Goal: Information Seeking & Learning: Learn about a topic

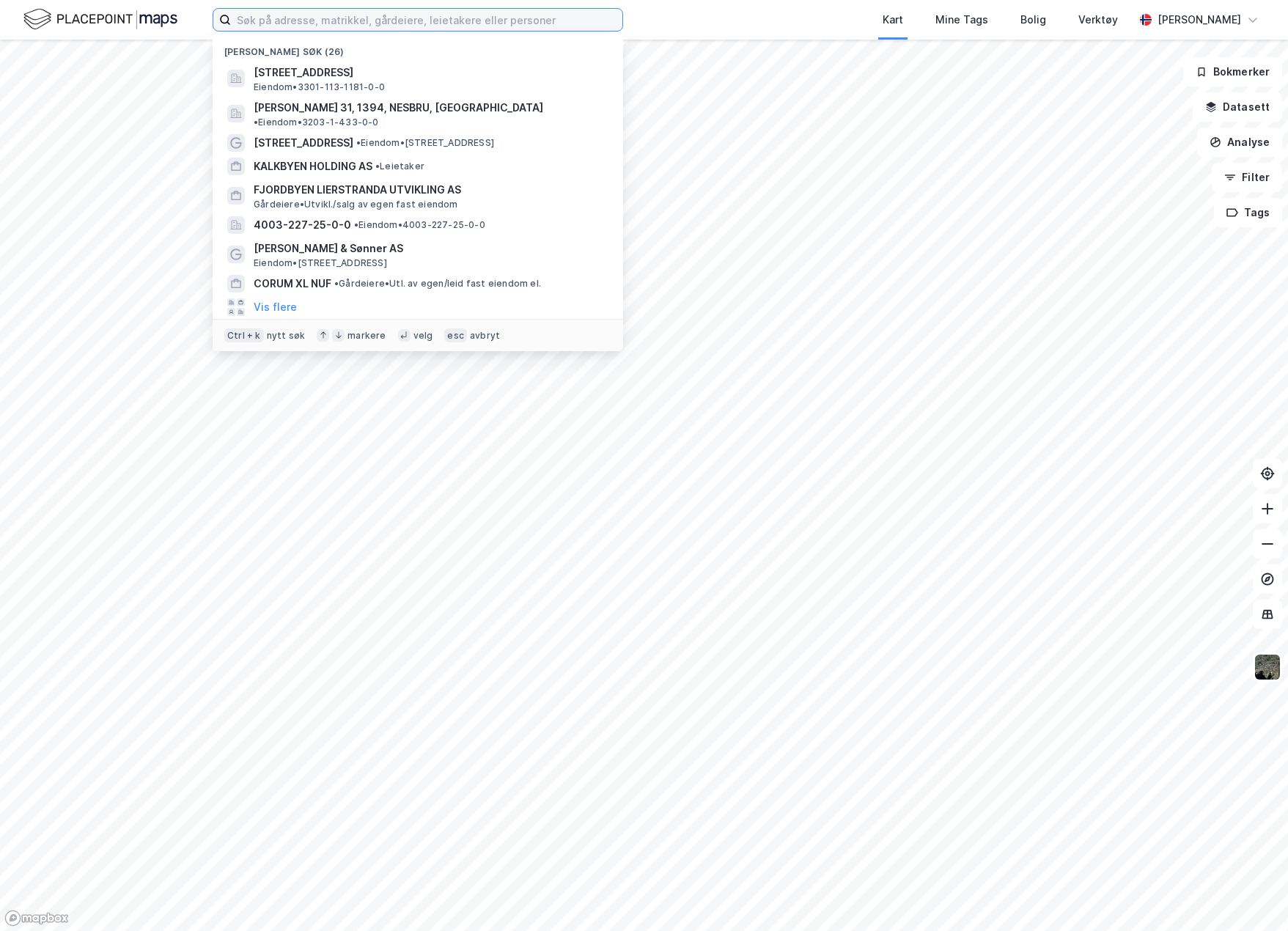
click at [388, 12] on input at bounding box center [426, 20] width 392 height 22
paste input "• Vestby Lagerbygg AS"
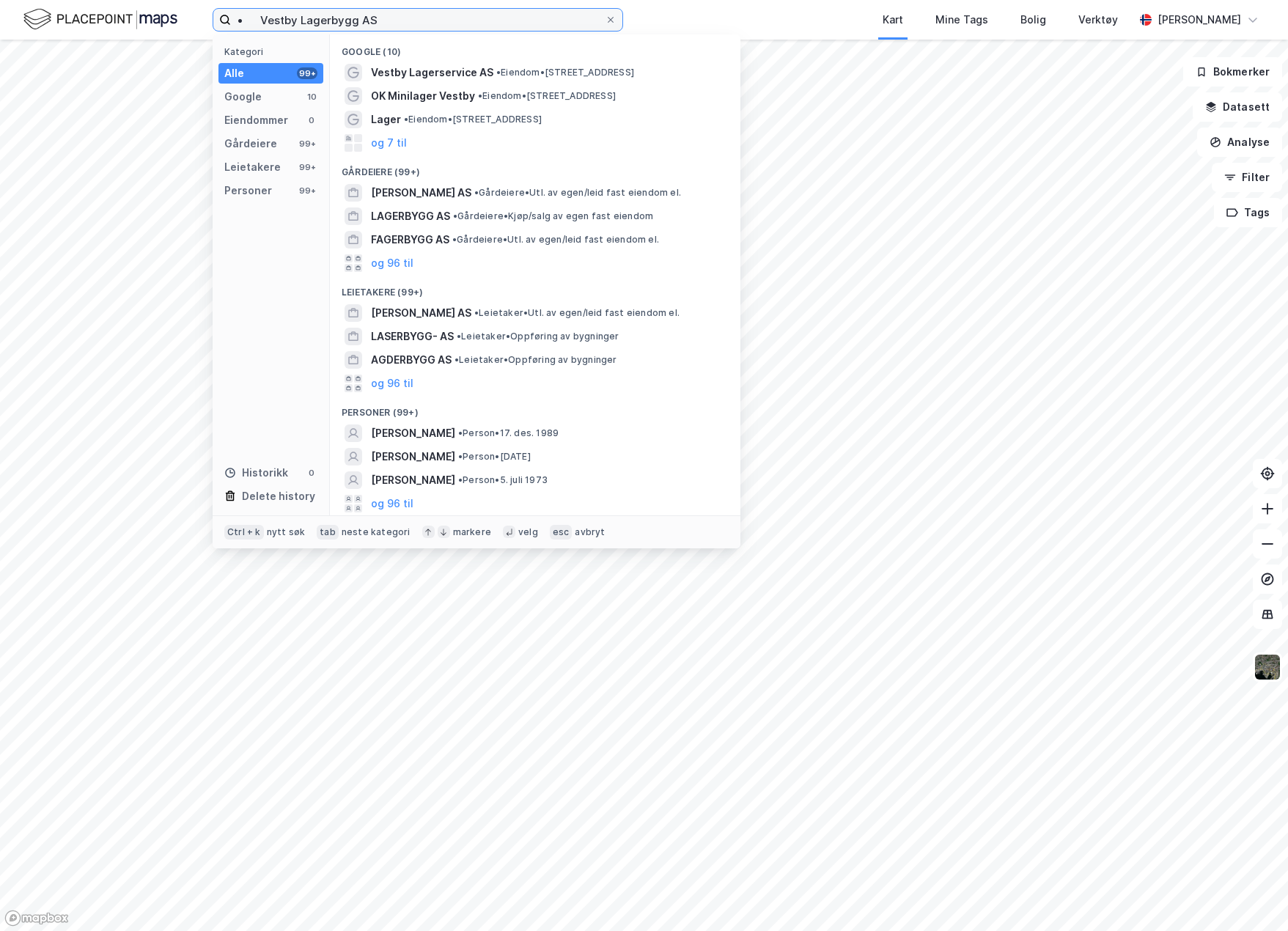
click at [256, 19] on input "• Vestby Lagerbygg AS" at bounding box center [418, 20] width 374 height 22
type input "[PERSON_NAME] AS"
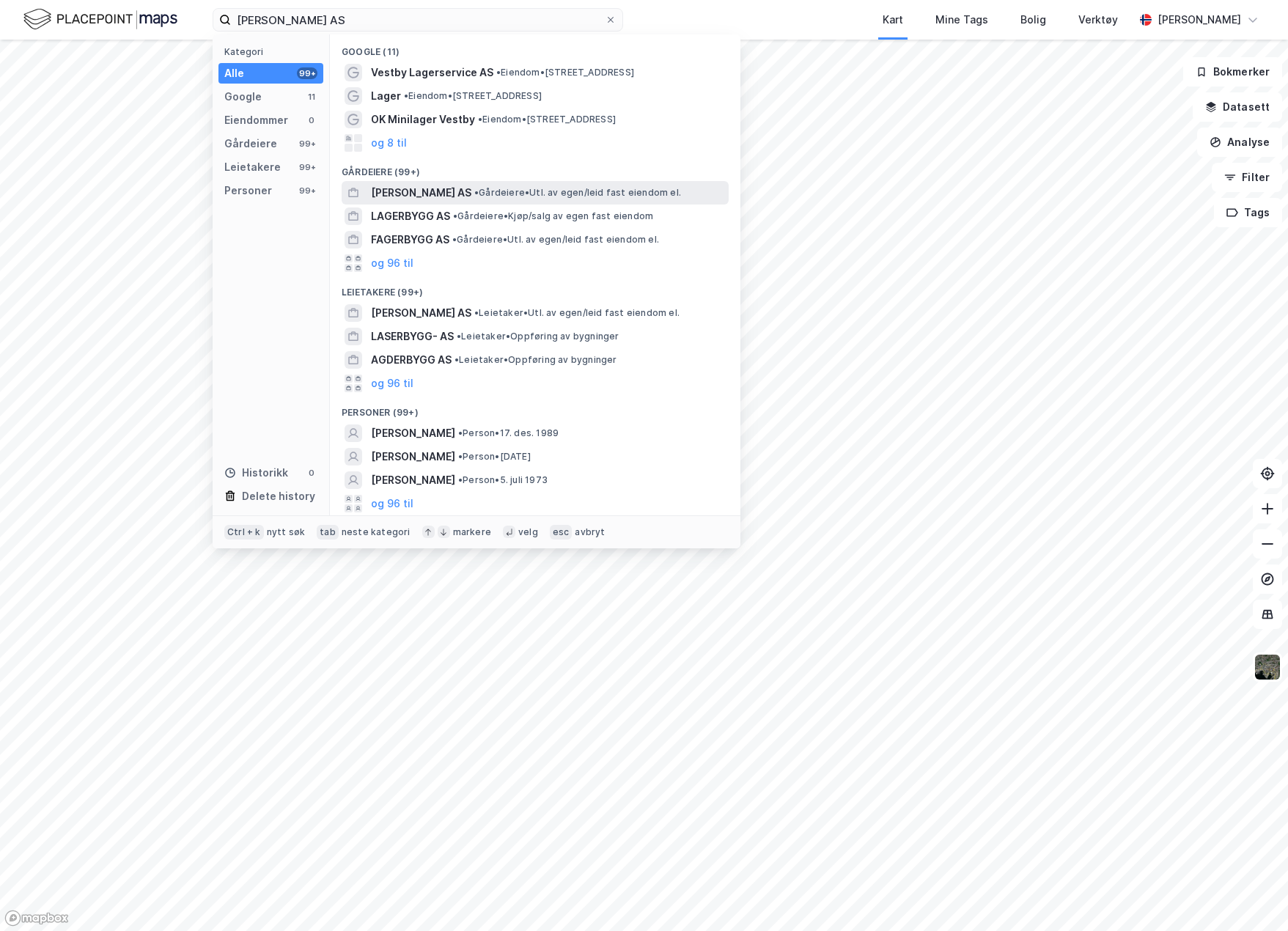
click at [469, 193] on span "[PERSON_NAME] AS" at bounding box center [421, 193] width 100 height 18
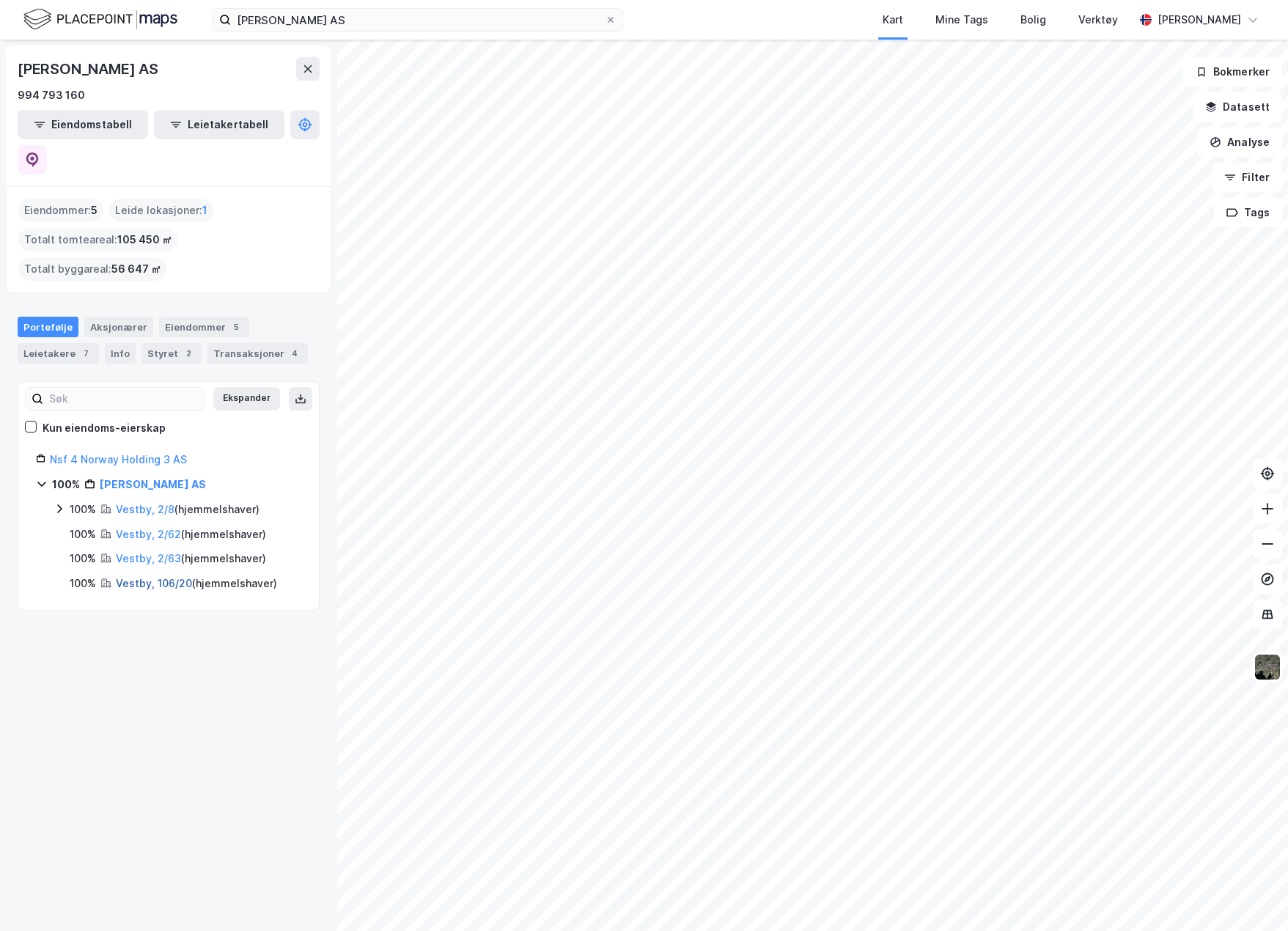
click at [165, 577] on link "Vestby, 106/20" at bounding box center [154, 582] width 77 height 12
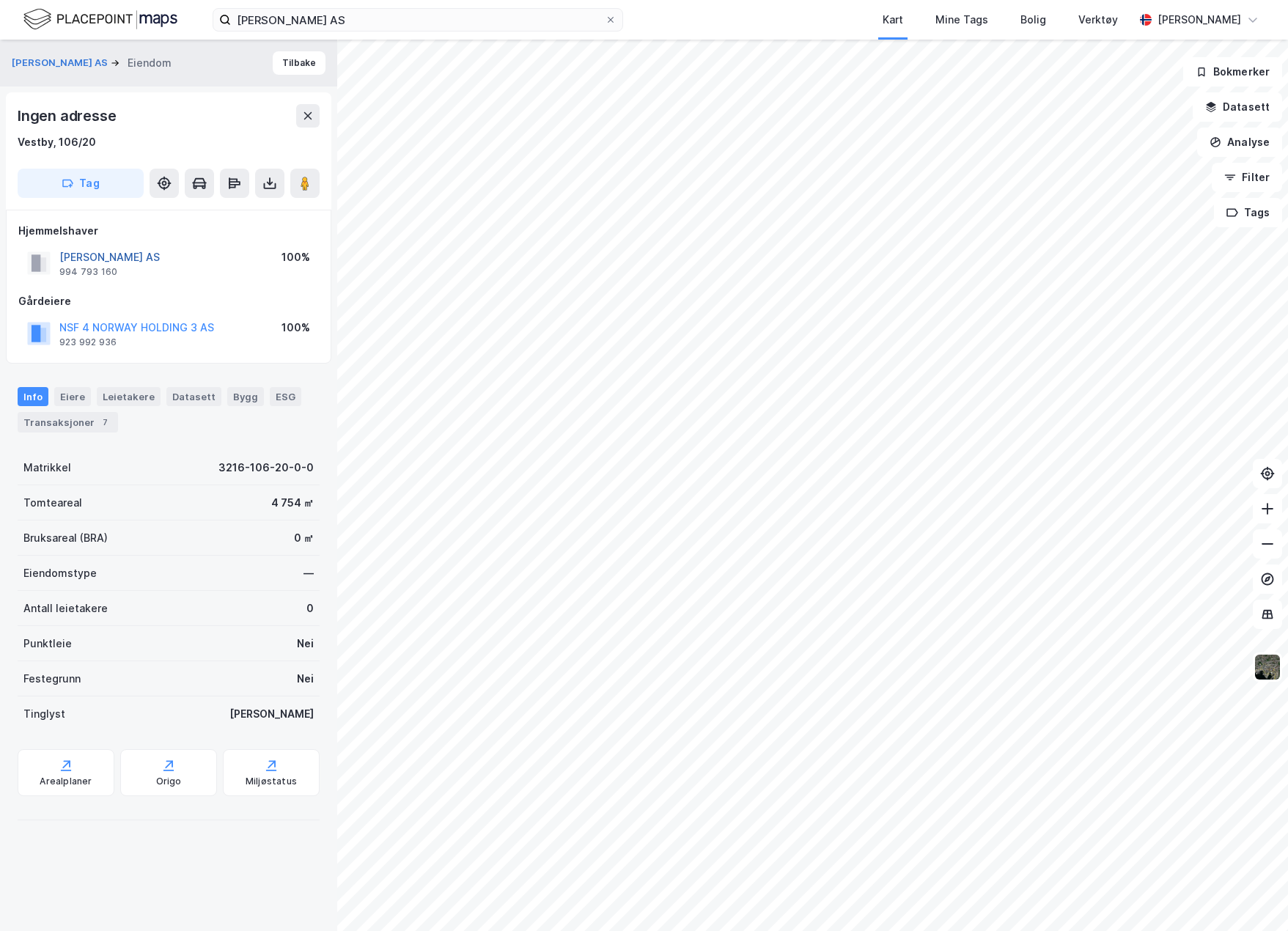
click at [0, 0] on button "[PERSON_NAME] AS" at bounding box center [0, 0] width 0 height 0
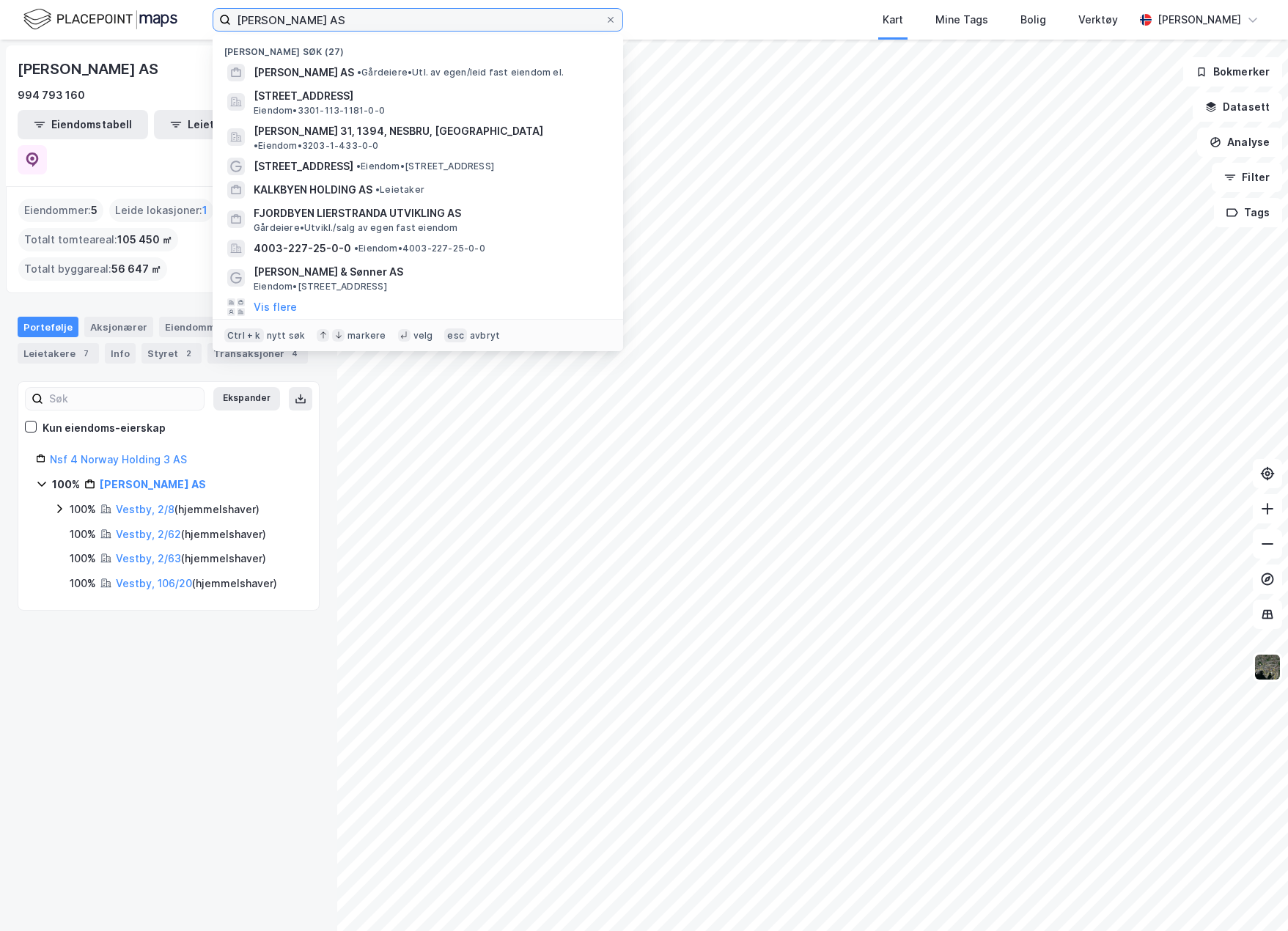
drag, startPoint x: 373, startPoint y: 23, endPoint x: -95, endPoint y: 11, distance: 468.2
click at [0, 11] on html "[PERSON_NAME] AS Nylige søk (27) [PERSON_NAME] AS • Gårdeiere • Utl. av egen/le…" at bounding box center [644, 466] width 1288 height 931
paste input "• NSF IV Stormåsan 42"
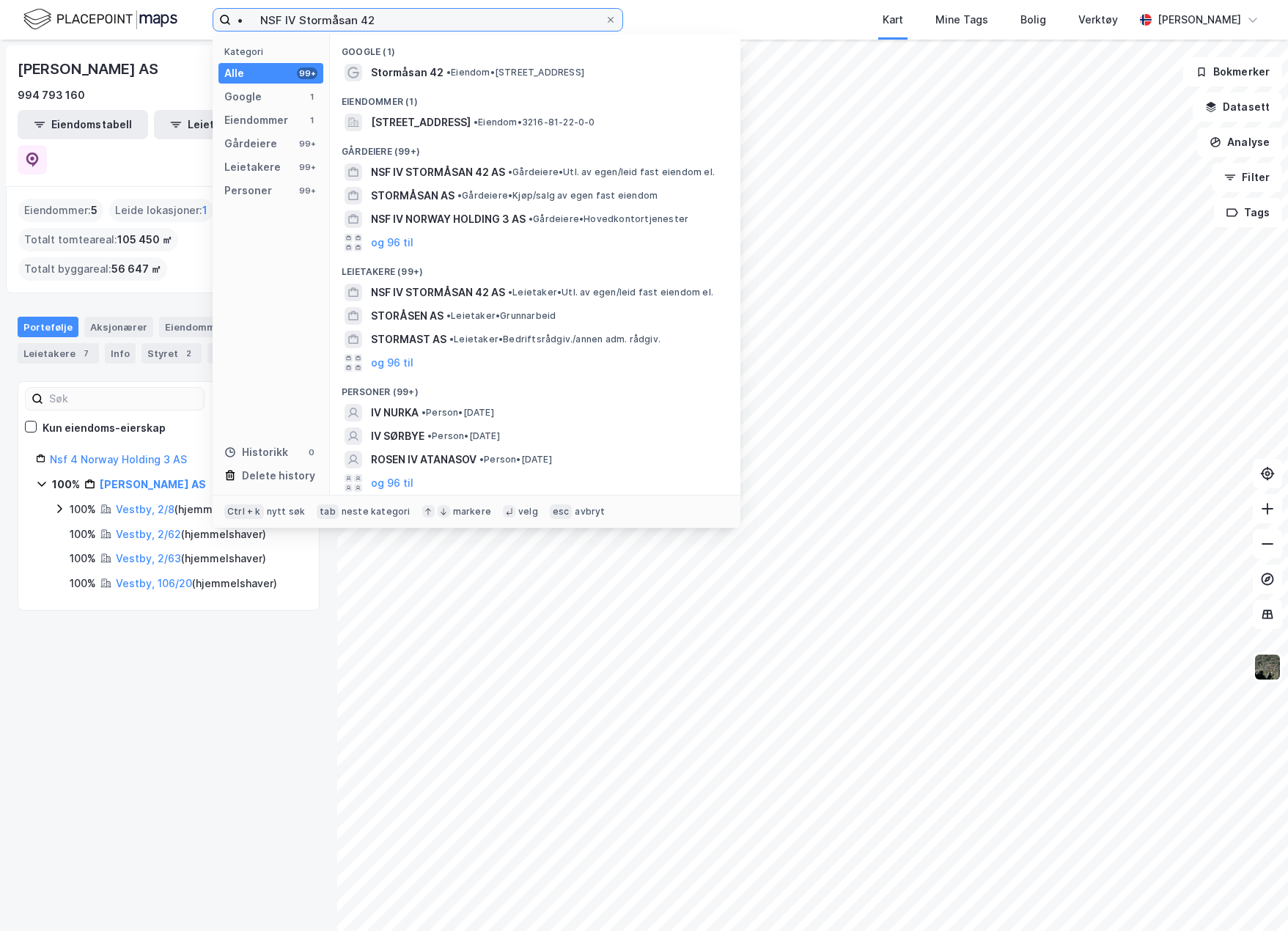
drag, startPoint x: 251, startPoint y: 16, endPoint x: 188, endPoint y: 29, distance: 64.3
click at [188, 29] on div "• NSF IV Stormåsan 42 Kategori Alle 99+ Google 1 Eiendommer 1 Gårdeiere 99+ Lei…" at bounding box center [644, 20] width 1288 height 39
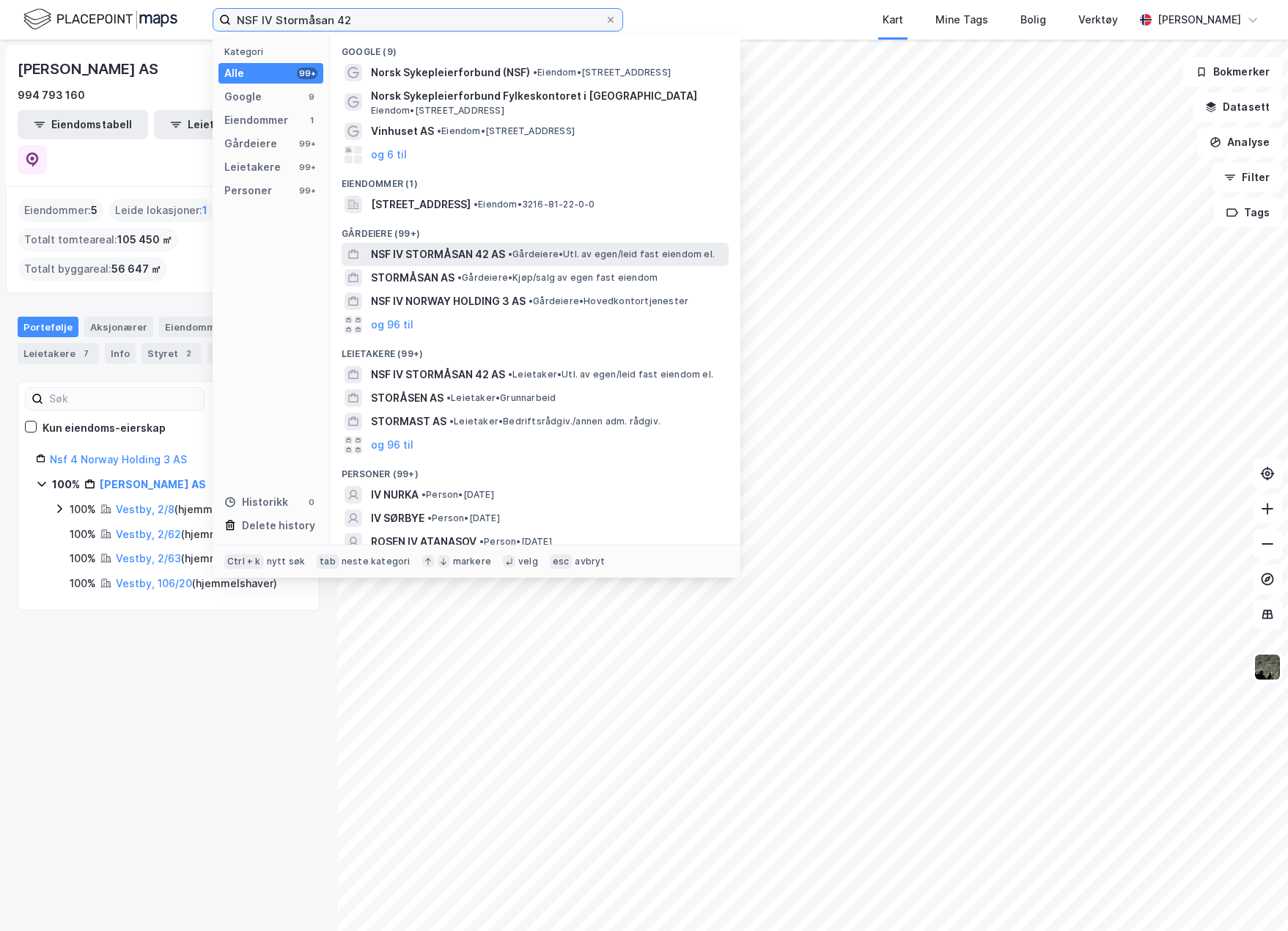
type input "NSF IV Stormåsan 42"
click at [457, 255] on span "NSF IV STORMÅSAN 42 AS" at bounding box center [438, 254] width 135 height 18
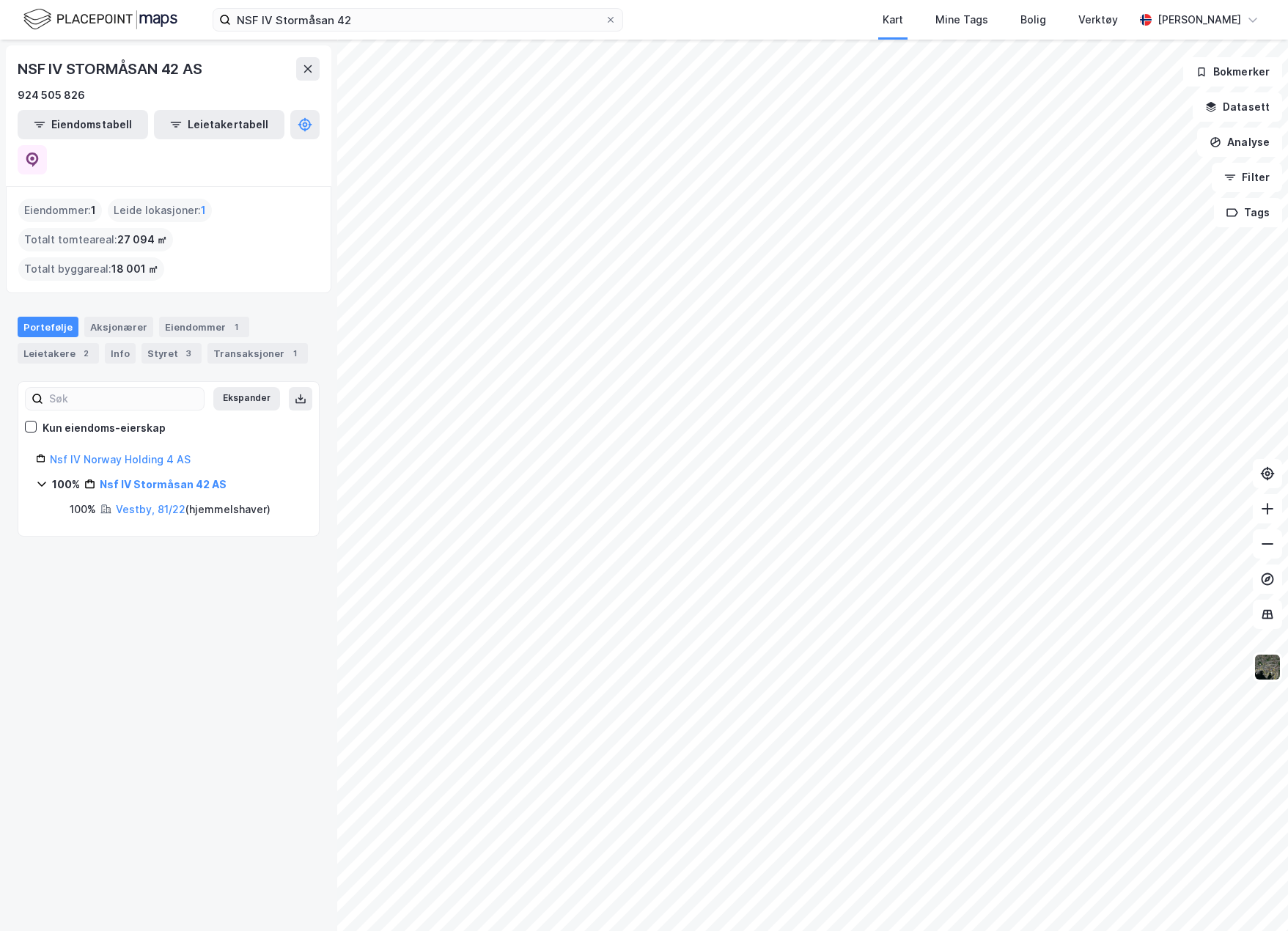
click at [393, 33] on div "NSF IV Stormåsan 42 Kart Mine Tags Bolig Verktøy [PERSON_NAME]" at bounding box center [644, 20] width 1288 height 39
click at [383, 21] on input "NSF IV Stormåsan 42" at bounding box center [418, 20] width 374 height 22
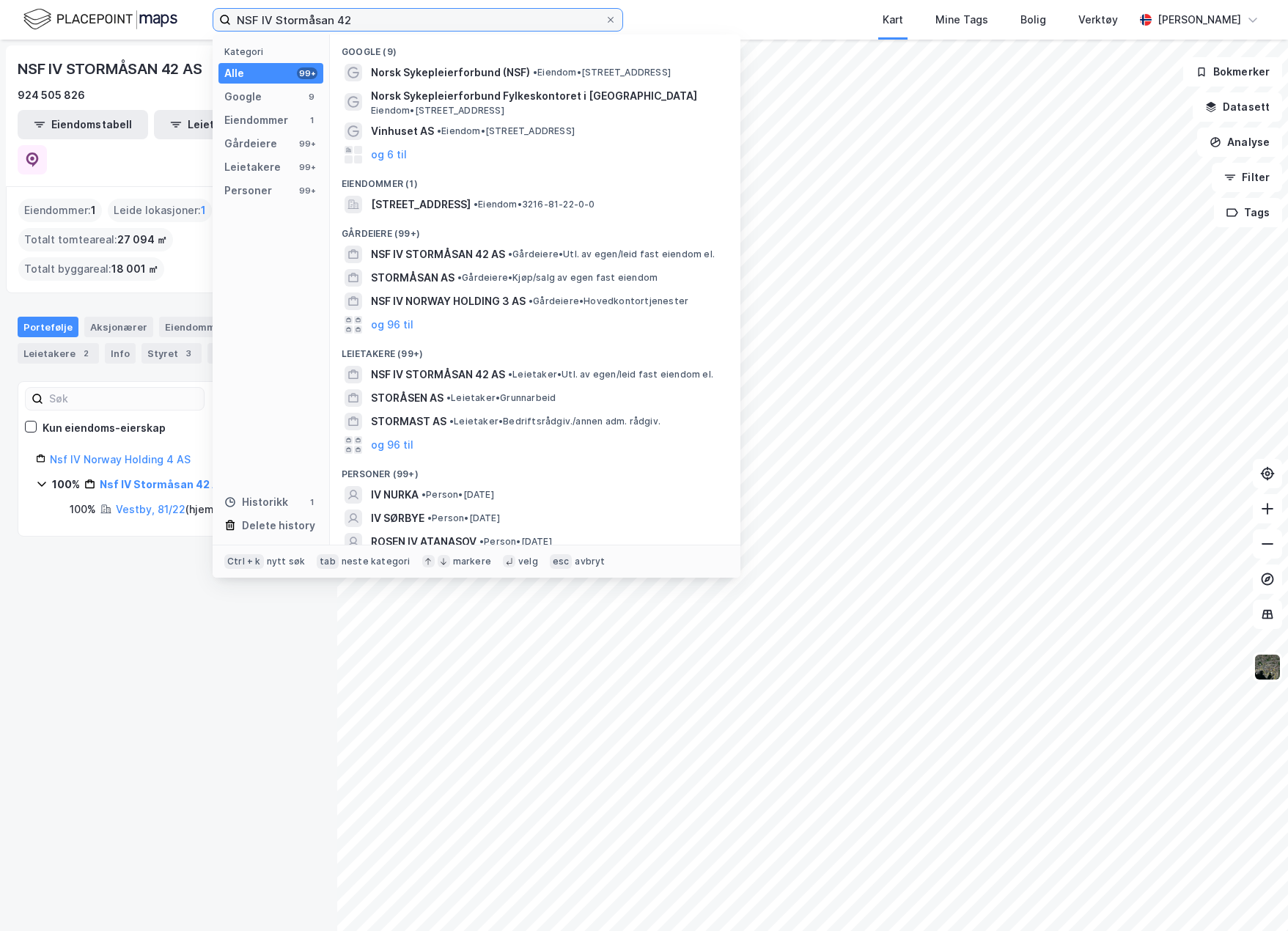
drag, startPoint x: 383, startPoint y: 21, endPoint x: -43, endPoint y: 10, distance: 426.1
click at [0, 10] on html "NSF IV Stormåsan 42 Kategori Alle 99+ Google 9 Eiendommer 1 Gårdeiere 99+ Leiet…" at bounding box center [644, 466] width 1288 height 931
paste input "• NSF IV Logistics Moss Næringspark AS"
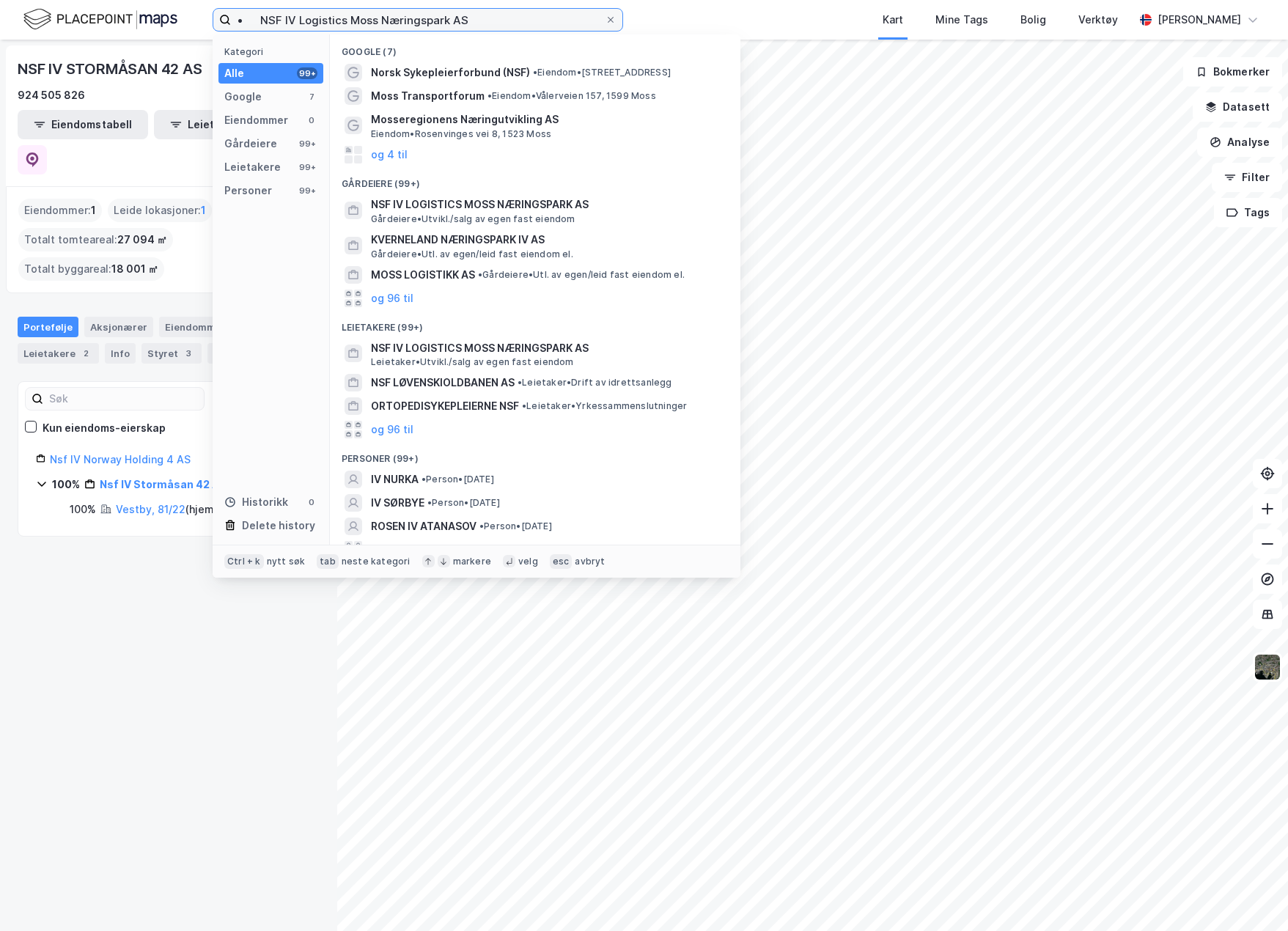
click at [260, 24] on input "• NSF IV Logistics Moss Næringspark AS" at bounding box center [418, 20] width 374 height 22
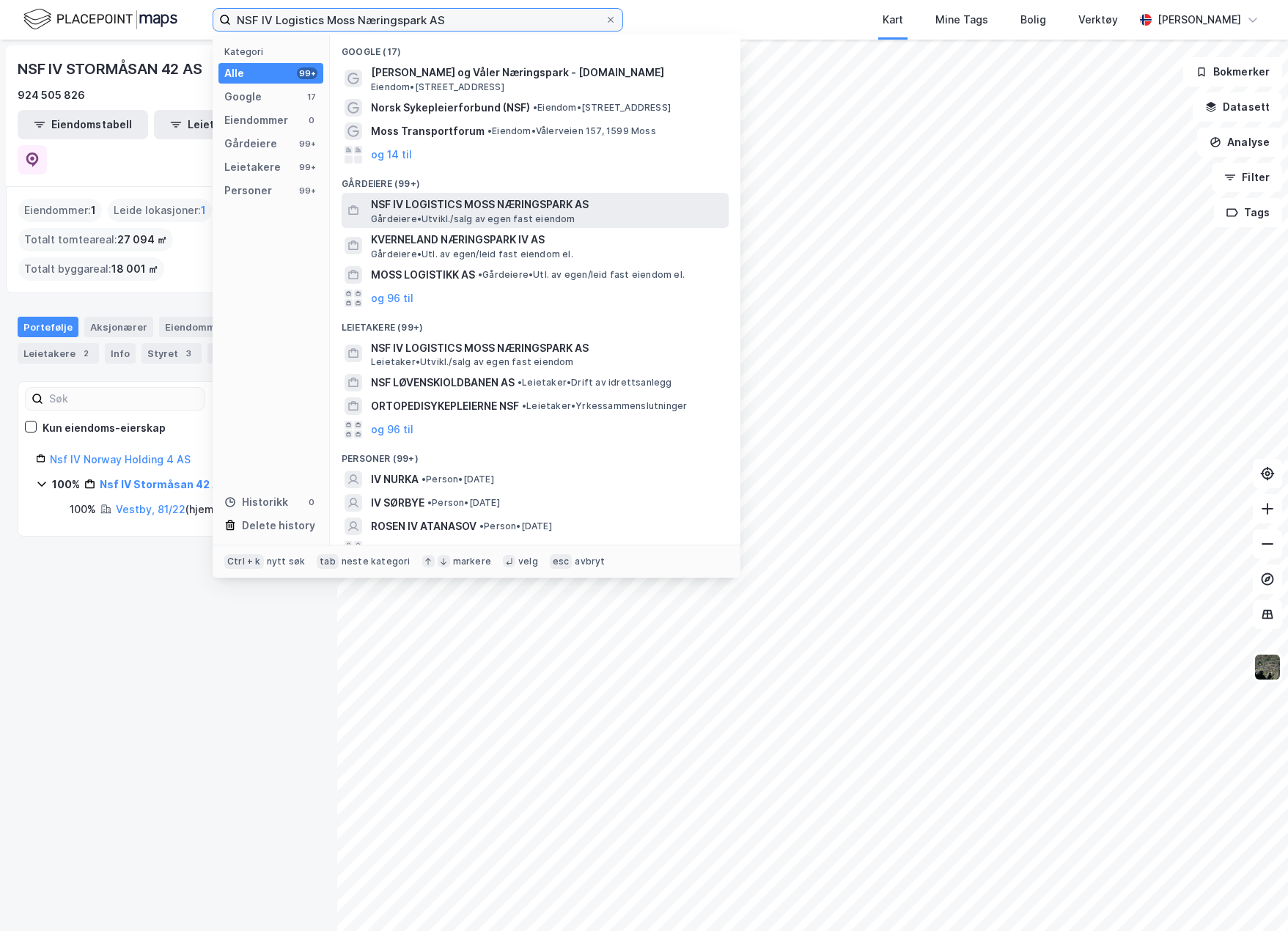
type input "NSF IV Logistics Moss Næringspark AS"
click at [465, 202] on span "NSF IV LOGISTICS MOSS NÆRINGSPARK AS" at bounding box center [547, 204] width 351 height 18
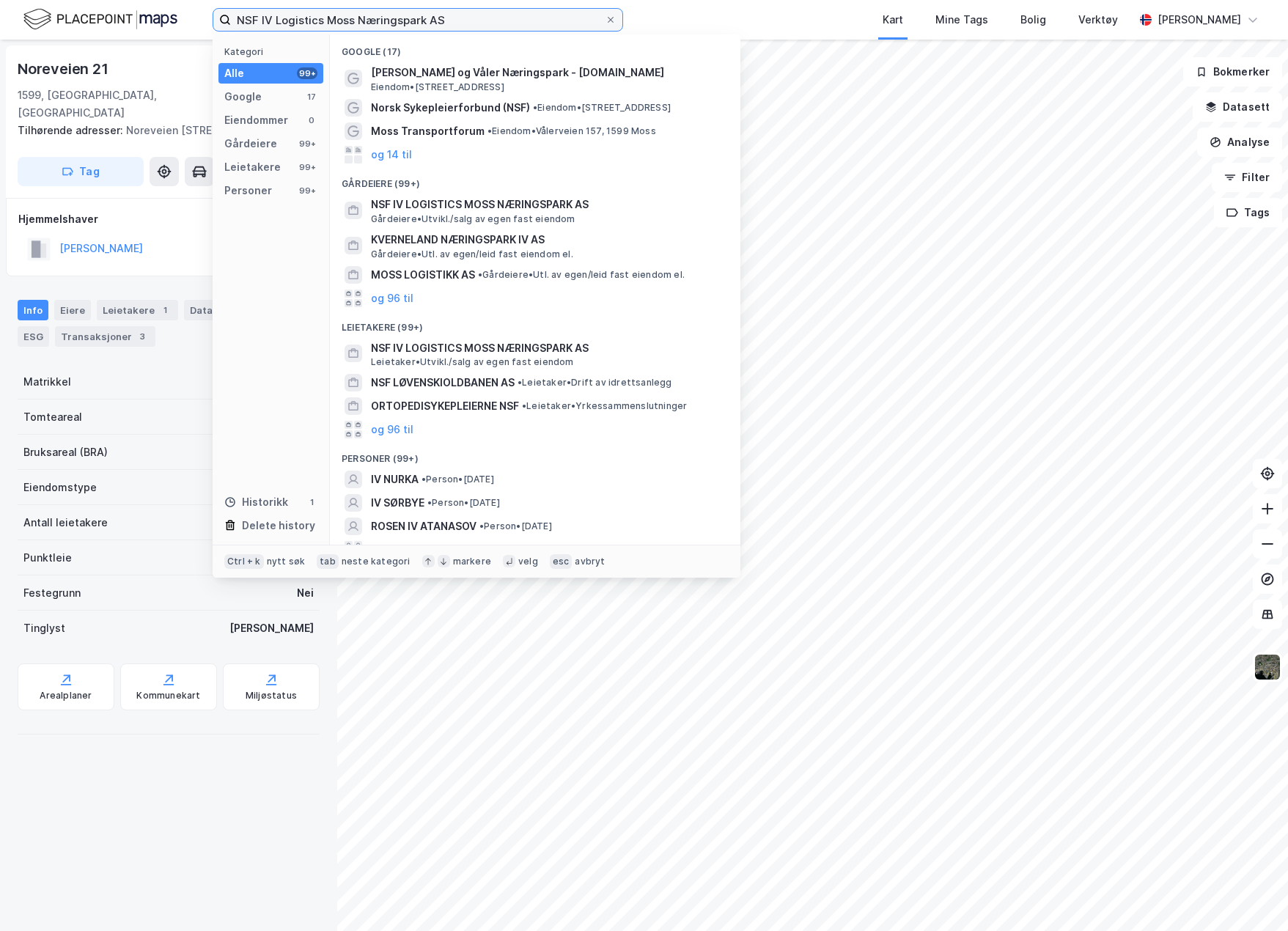
click at [457, 24] on input "NSF IV Logistics Moss Næringspark AS" at bounding box center [418, 20] width 374 height 22
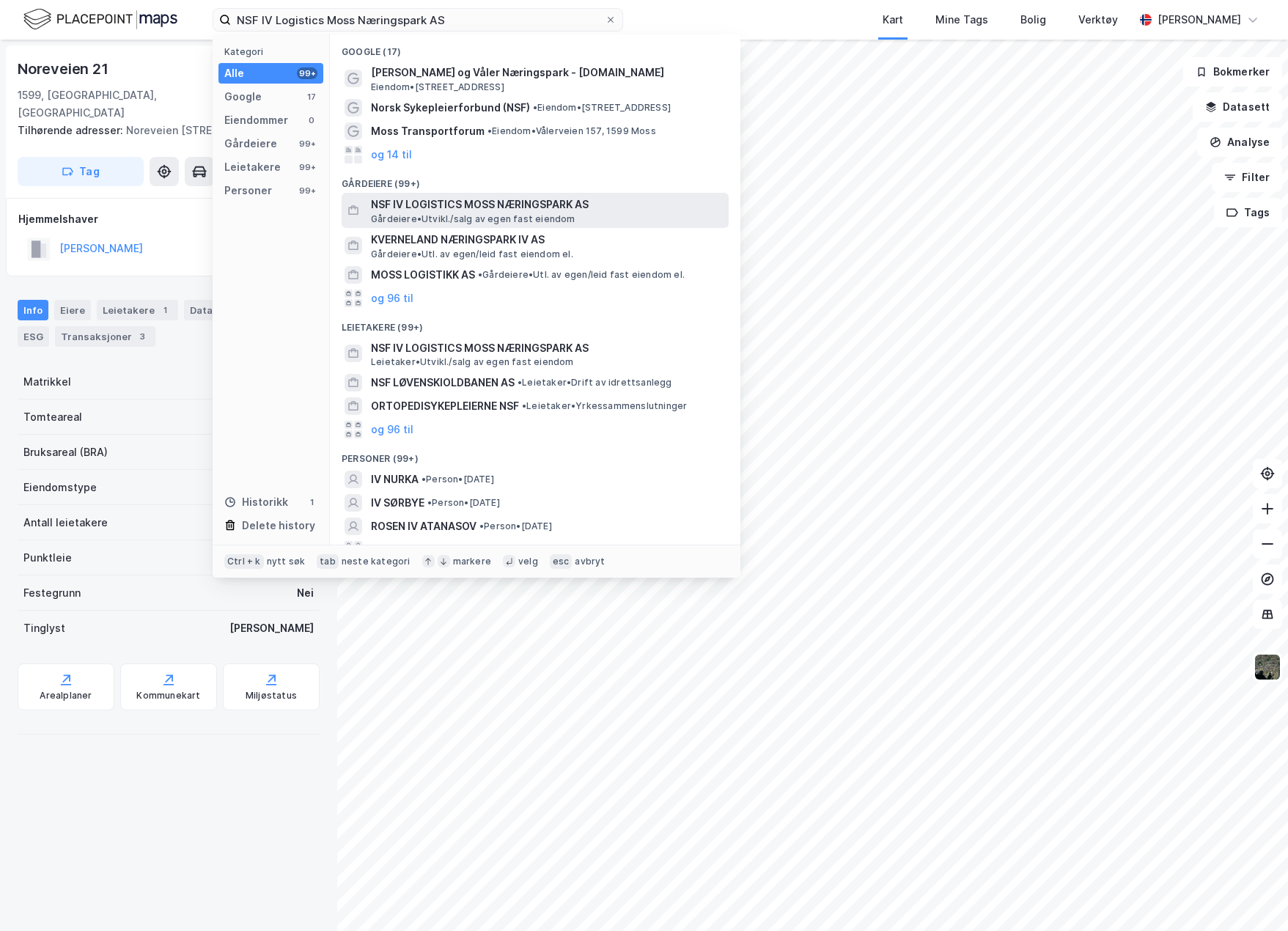
click at [436, 205] on span "NSF IV LOGISTICS MOSS NÆRINGSPARK AS" at bounding box center [547, 204] width 351 height 18
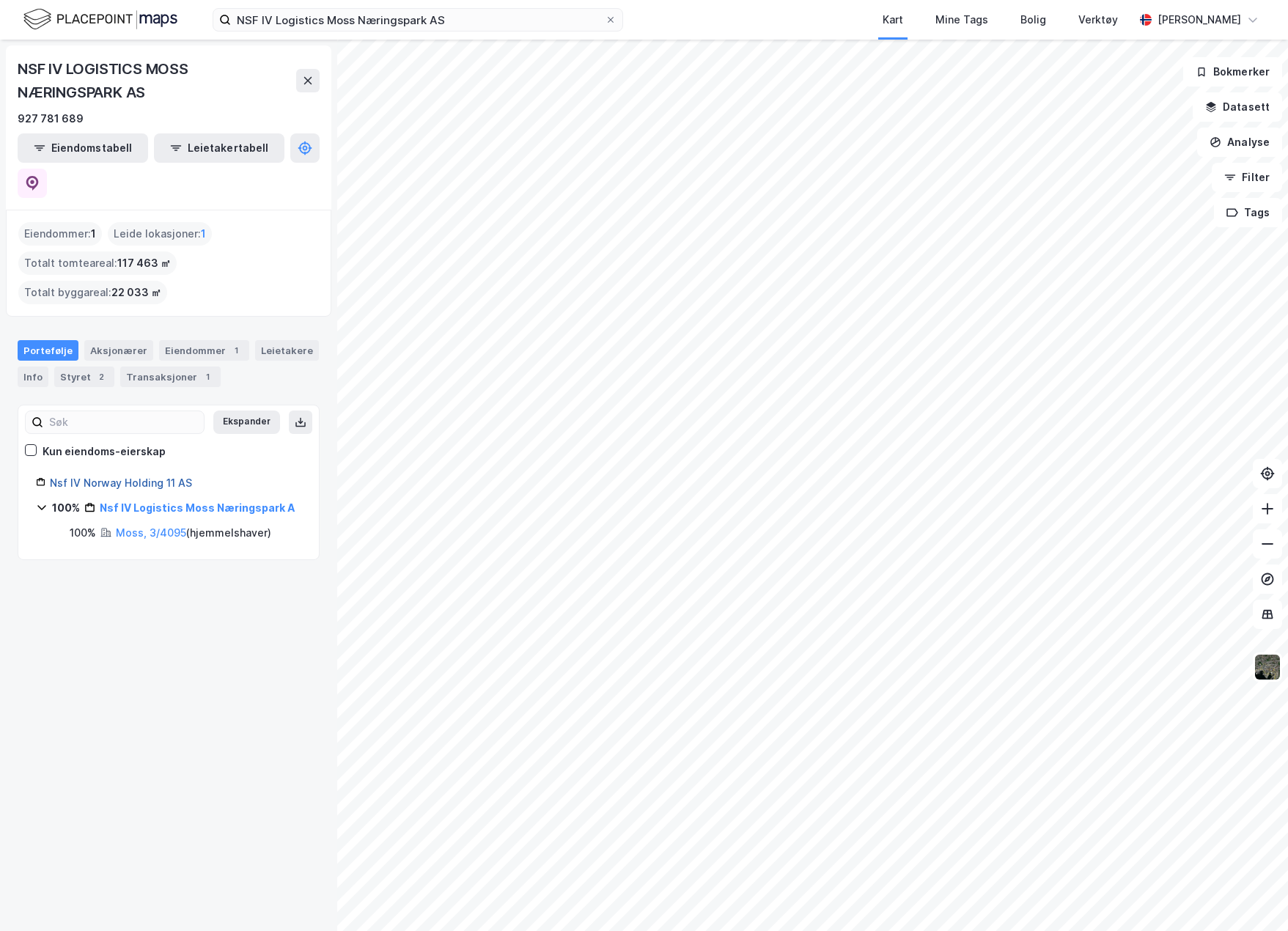
click at [158, 477] on link "Nsf IV Norway Holding 11 AS" at bounding box center [121, 482] width 142 height 12
